Goal: Transaction & Acquisition: Purchase product/service

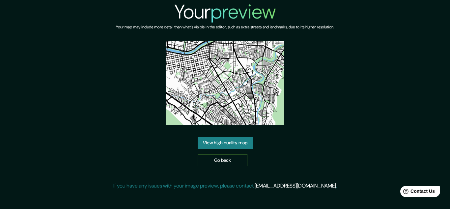
click at [223, 161] on link "Go back" at bounding box center [223, 160] width 50 height 12
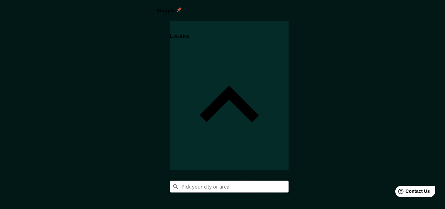
click at [289, 180] on input "Pick your city or area" at bounding box center [229, 186] width 119 height 12
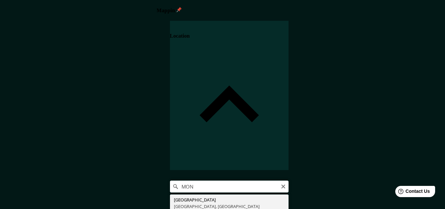
type input "[GEOGRAPHIC_DATA], [GEOGRAPHIC_DATA], [GEOGRAPHIC_DATA]"
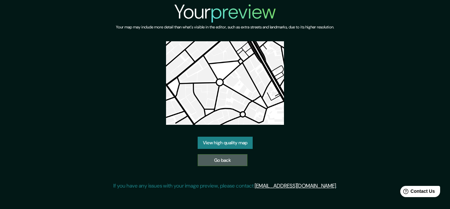
click at [219, 157] on link "Go back" at bounding box center [223, 160] width 50 height 12
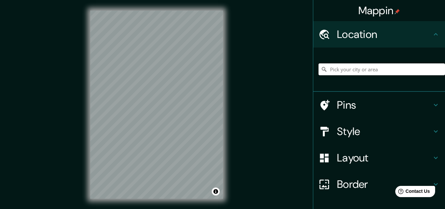
click at [350, 70] on input "Pick your city or area" at bounding box center [382, 69] width 127 height 12
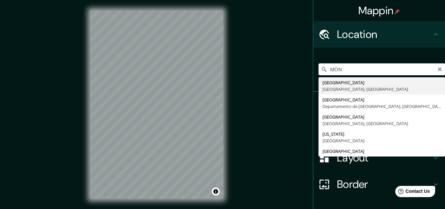
type input "[GEOGRAPHIC_DATA], [GEOGRAPHIC_DATA], [GEOGRAPHIC_DATA]"
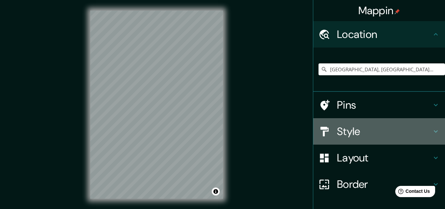
click at [432, 130] on icon at bounding box center [436, 131] width 8 height 8
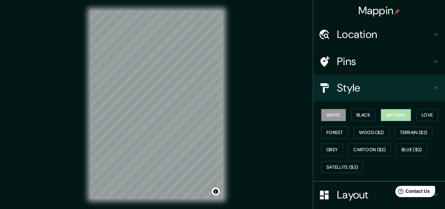
click at [397, 113] on button "Natural" at bounding box center [396, 115] width 30 height 12
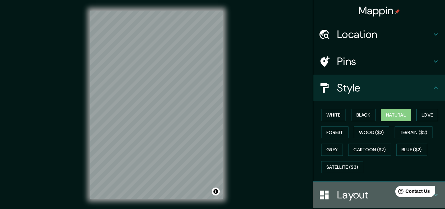
click at [366, 195] on h4 "Layout" at bounding box center [384, 194] width 95 height 13
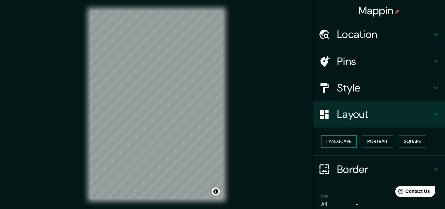
click at [328, 142] on button "Landscape" at bounding box center [339, 141] width 36 height 12
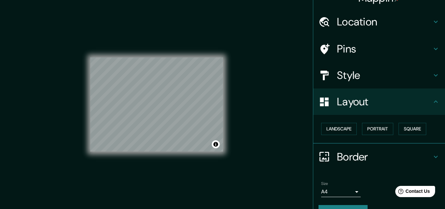
scroll to position [28, 0]
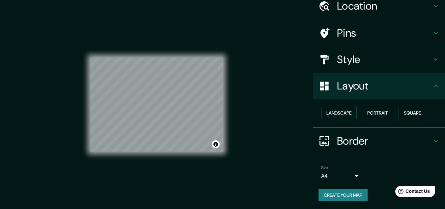
drag, startPoint x: 441, startPoint y: 153, endPoint x: 49, endPoint y: 9, distance: 416.9
click at [348, 195] on button "Create your map" at bounding box center [343, 195] width 49 height 12
